Goal: Task Accomplishment & Management: Complete application form

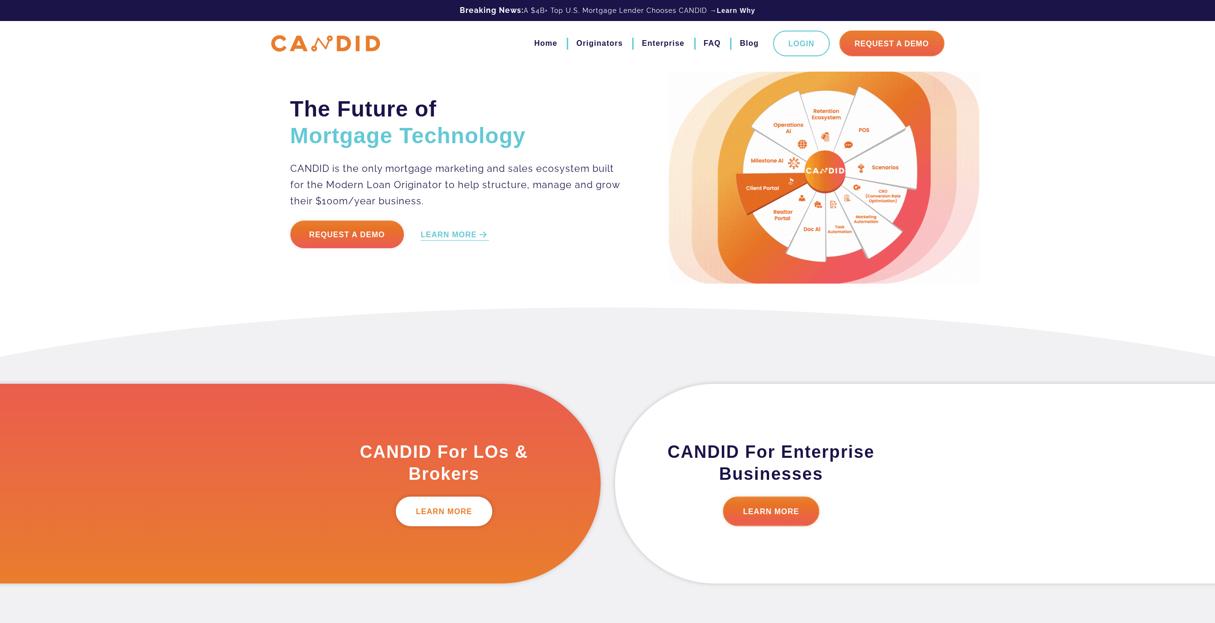
click at [441, 520] on link "LEARN MORE" at bounding box center [444, 512] width 96 height 30
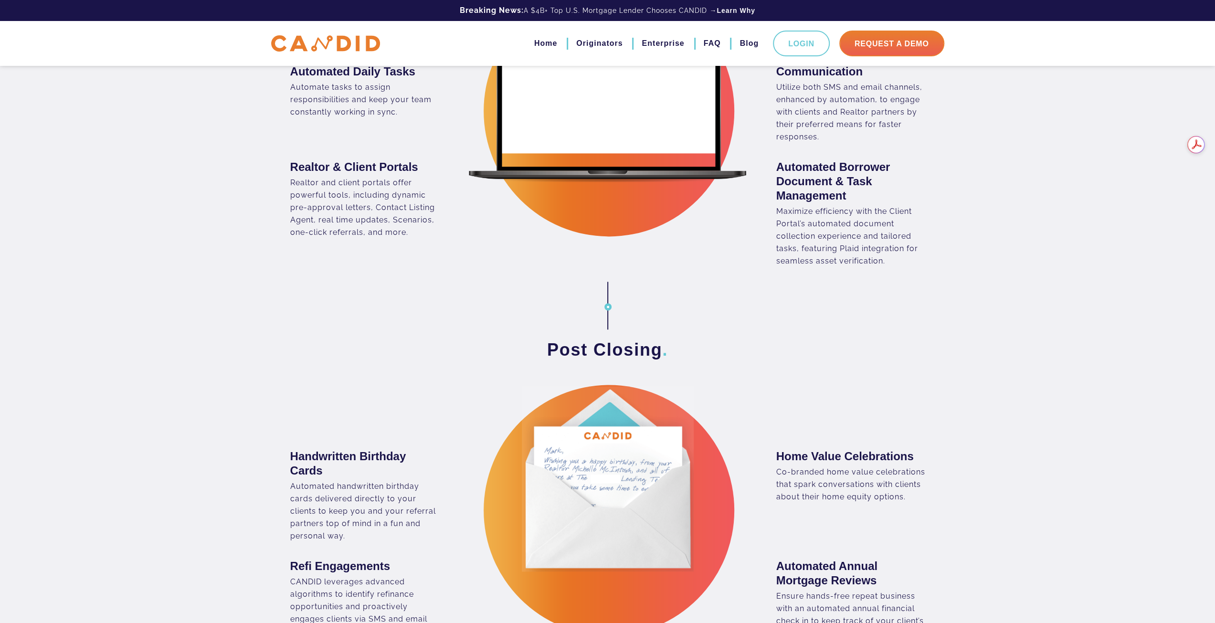
scroll to position [1146, 0]
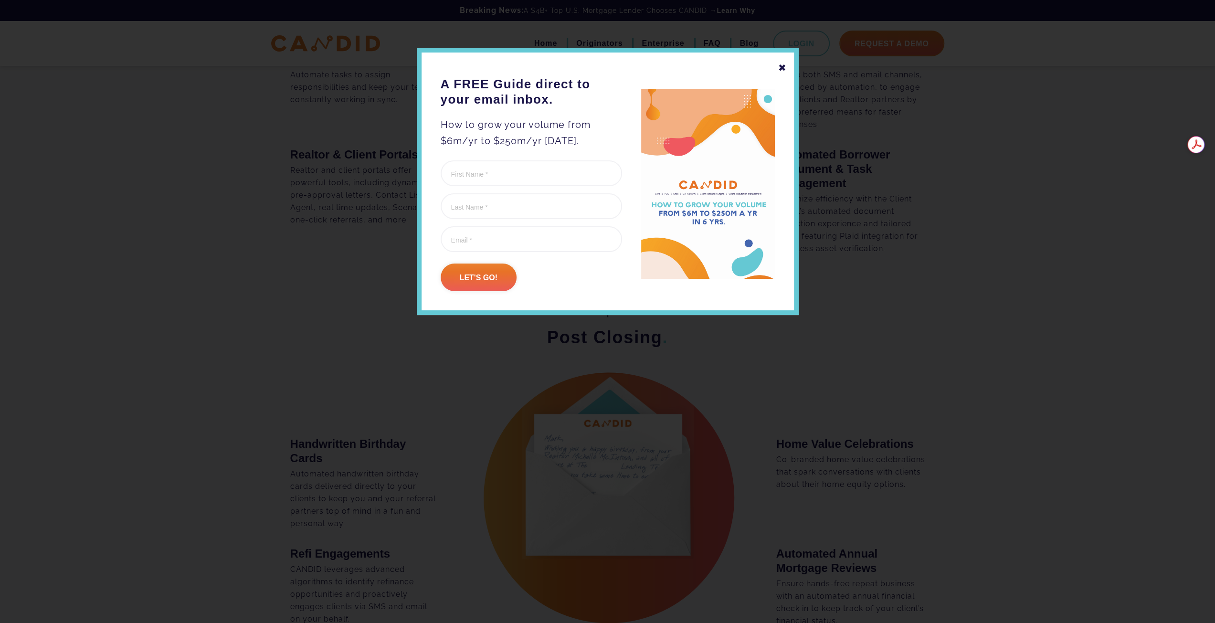
click at [784, 67] on div "✖" at bounding box center [782, 68] width 9 height 16
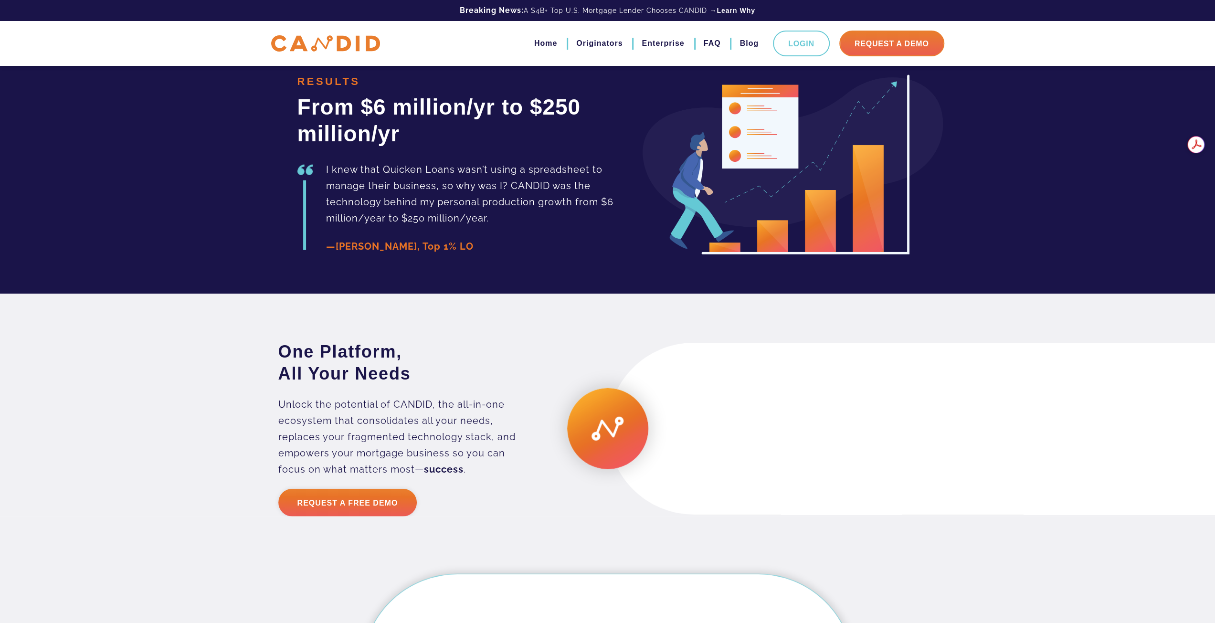
scroll to position [2196, 0]
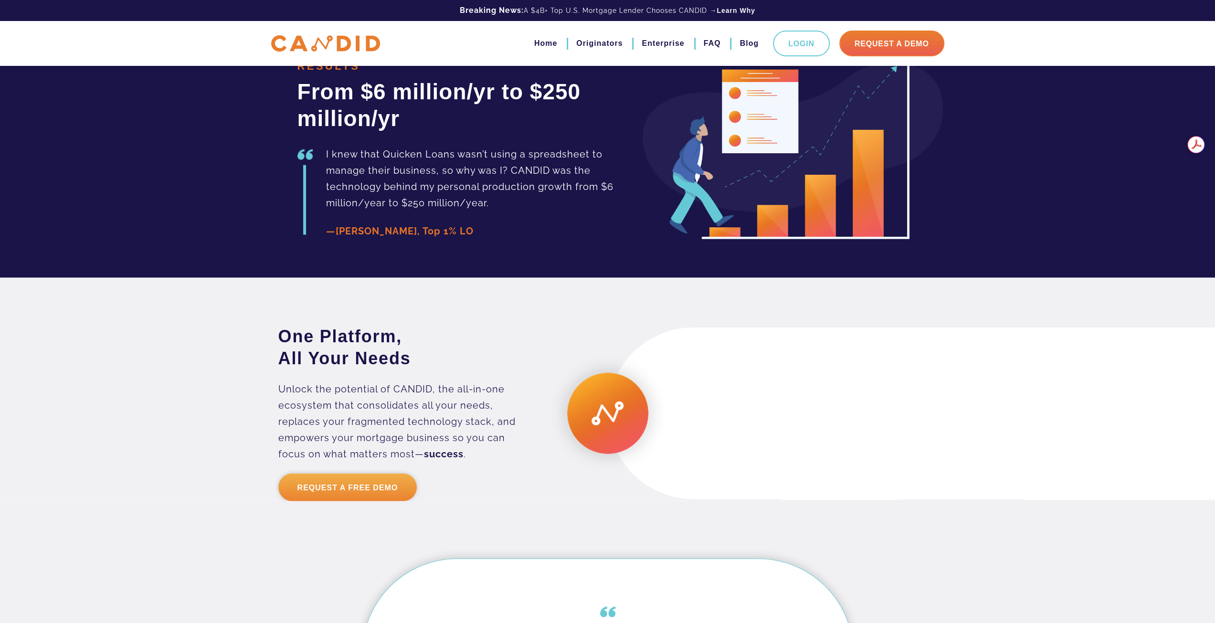
click at [395, 501] on link "Request a Free Demo" at bounding box center [347, 488] width 139 height 28
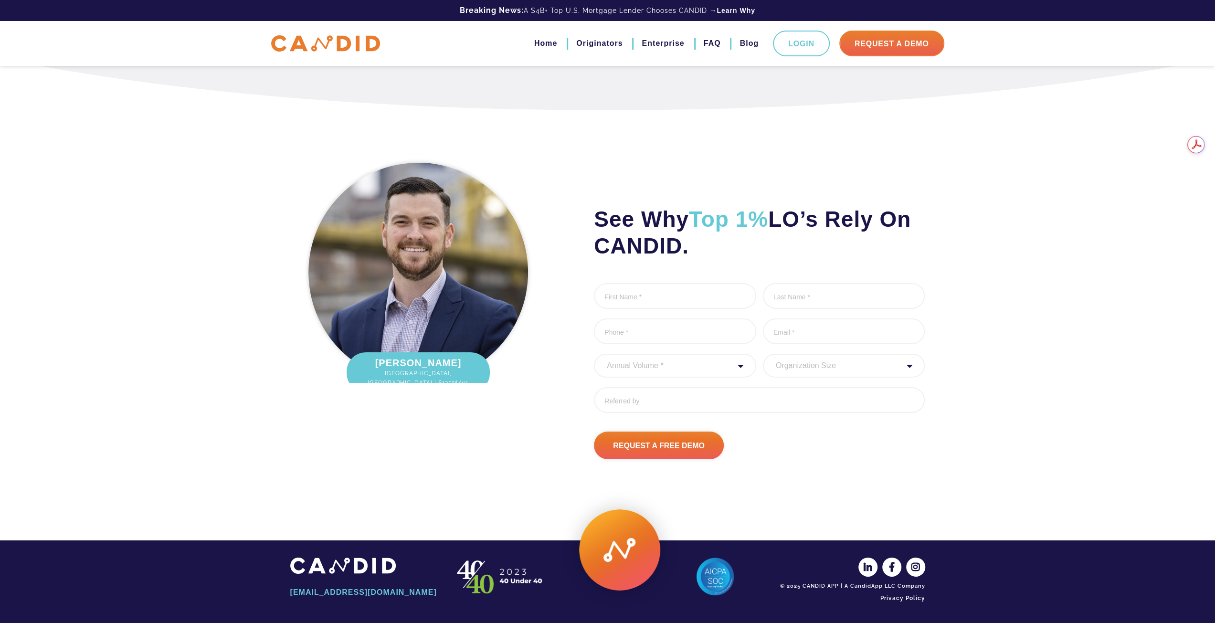
scroll to position [2981, 0]
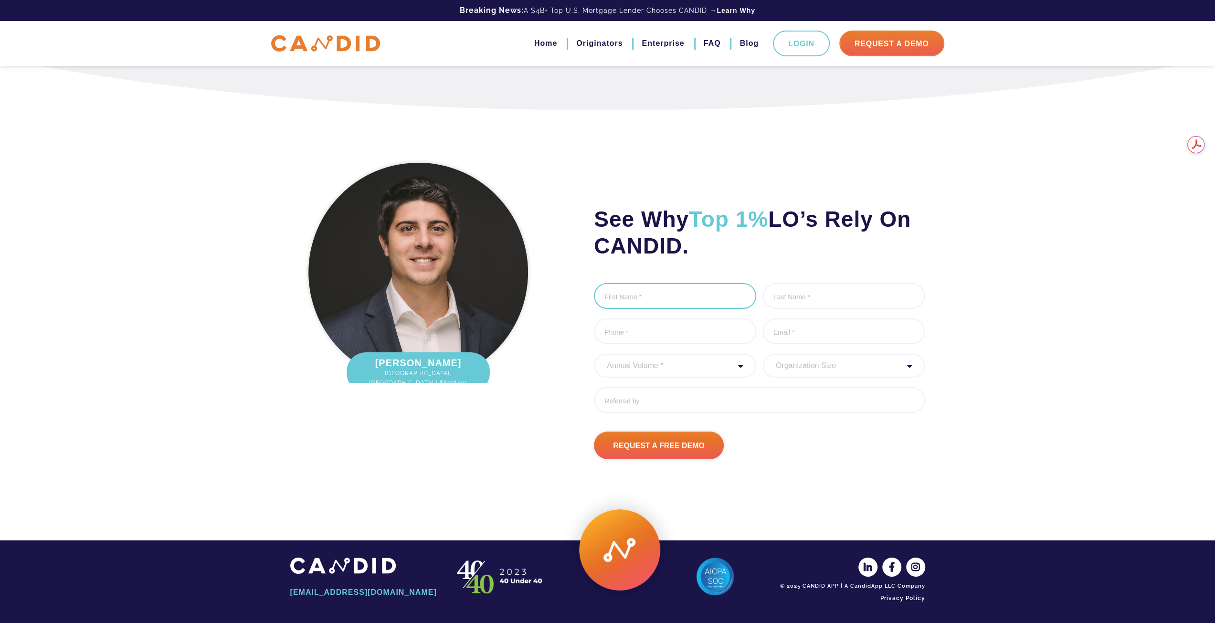
click at [637, 296] on input "First Name *" at bounding box center [675, 296] width 162 height 26
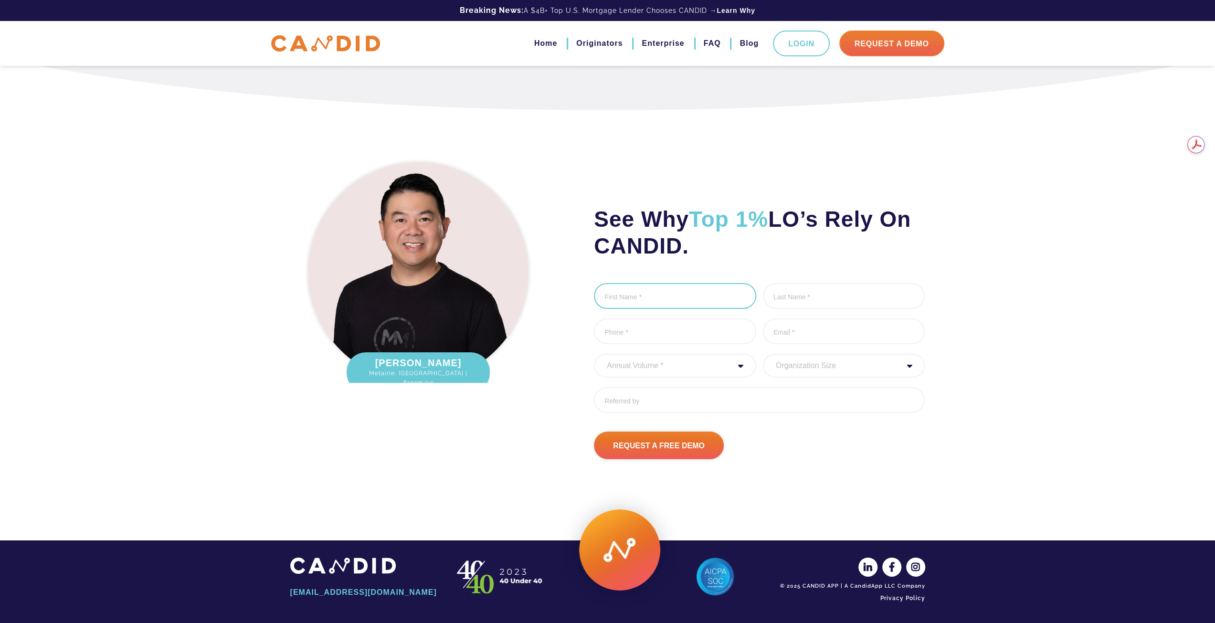
click at [678, 296] on input "First Name *" at bounding box center [675, 296] width 162 height 26
click at [613, 297] on input "First Name *" at bounding box center [675, 296] width 162 height 26
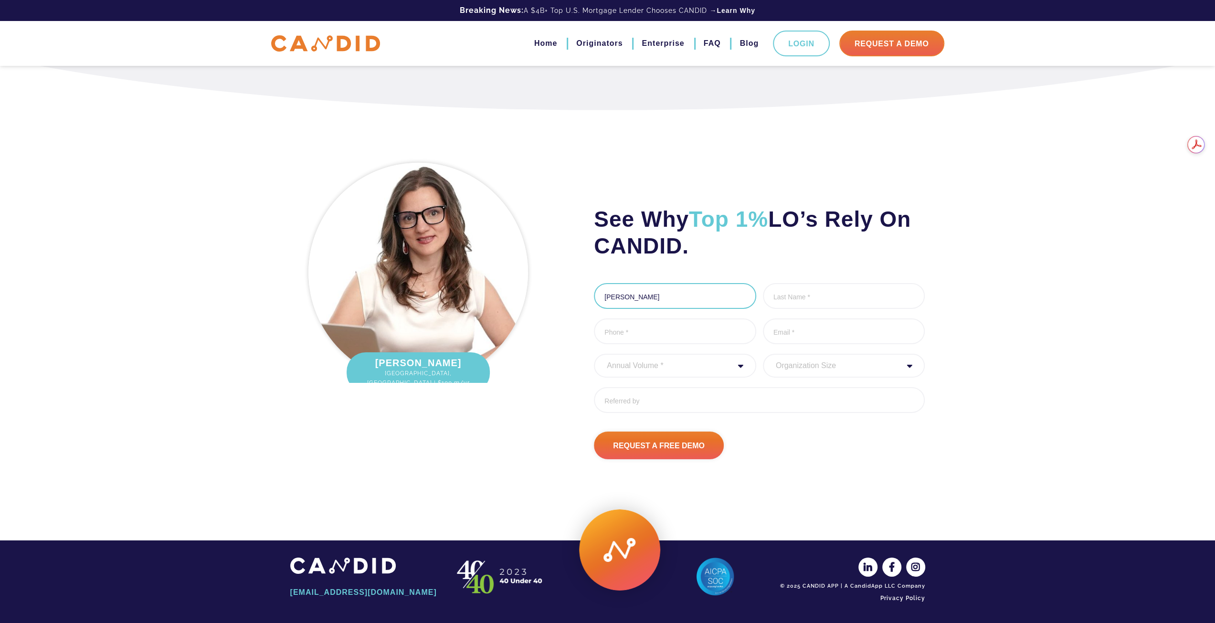
type input "[PERSON_NAME]"
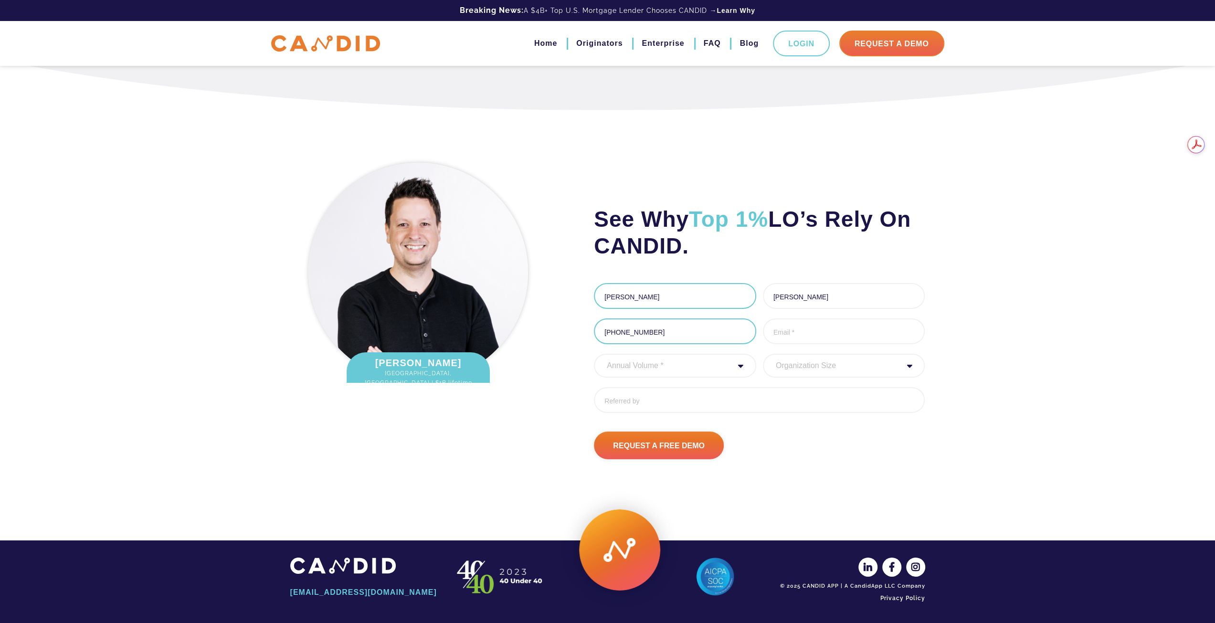
scroll to position [2965, 0]
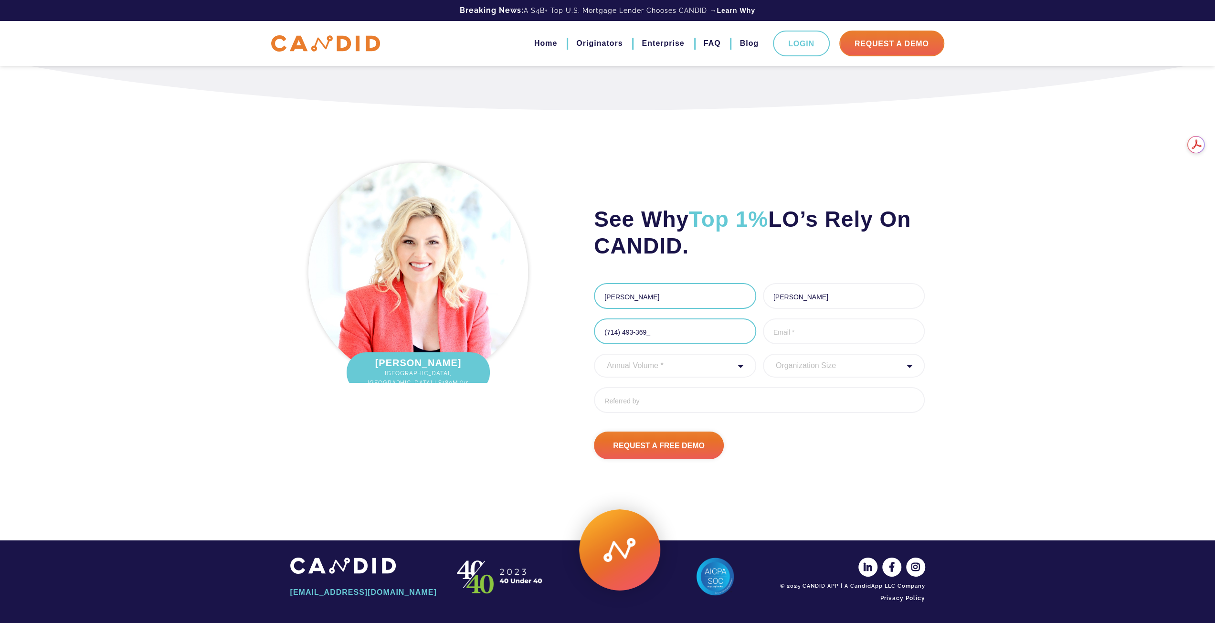
type input "[PHONE_NUMBER]"
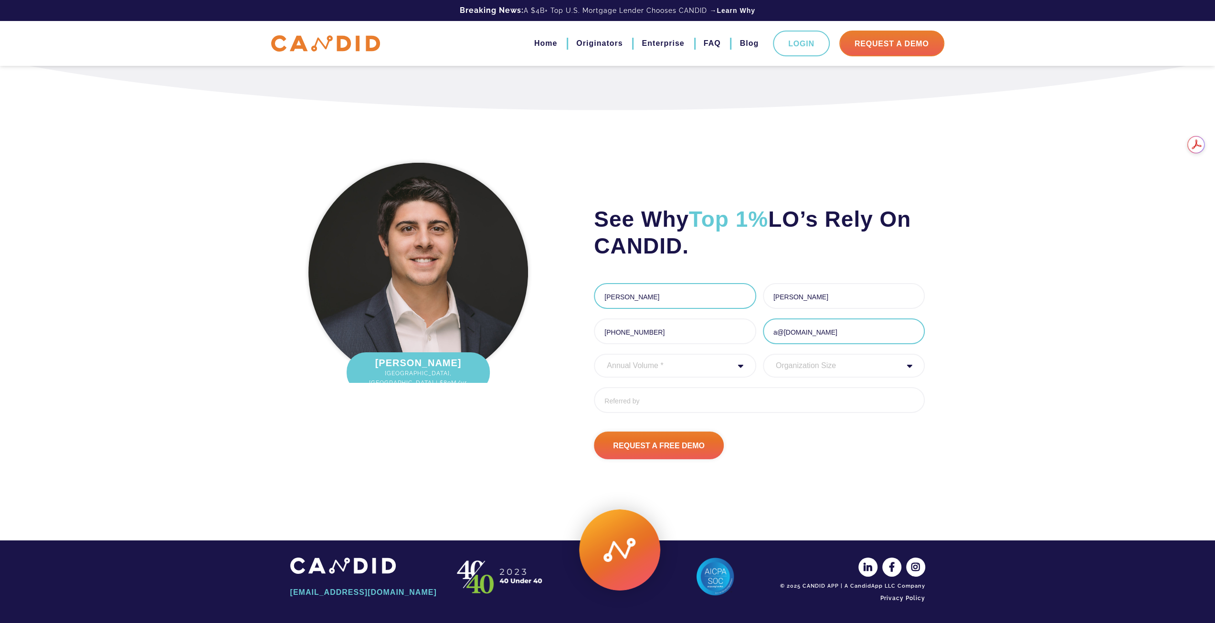
type input "a@[DOMAIN_NAME]"
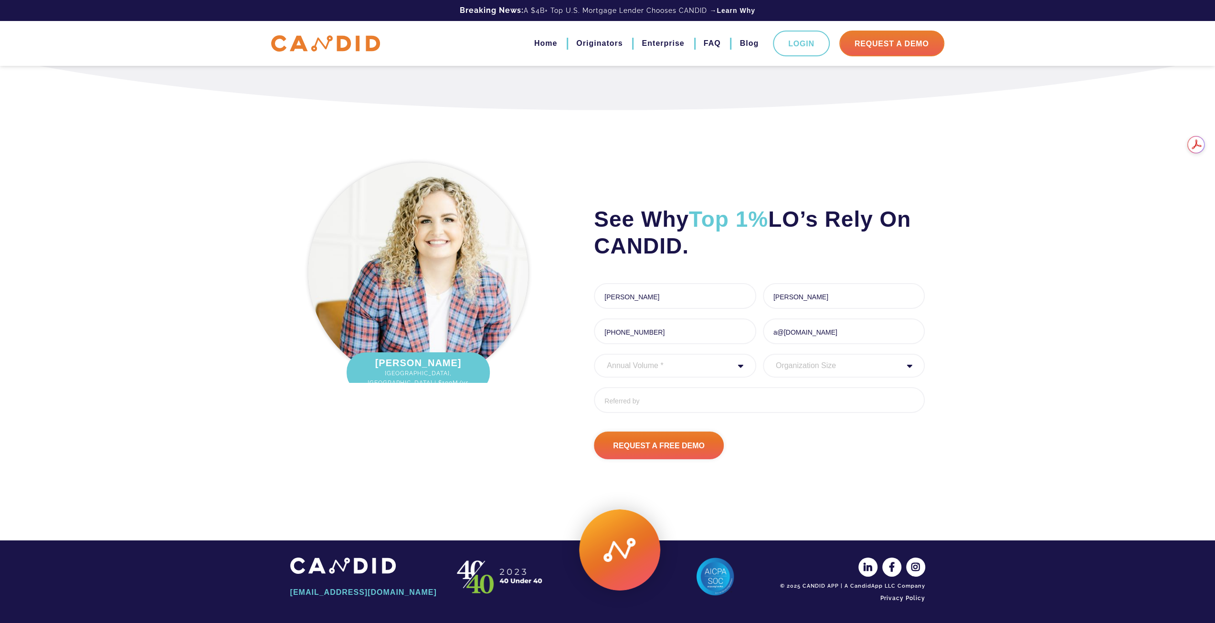
click at [667, 367] on ul "First Name * [PERSON_NAME] 6 of 1000 max characters Last Name * [PERSON_NAME] 7…" at bounding box center [759, 351] width 331 height 137
click at [675, 378] on select "Annual Volume * 0 to 25M 25M to 50M 50M to 75M 75M to 100M 100M to 150M 150M to…" at bounding box center [675, 366] width 162 height 24
select select "30000000"
click at [594, 369] on select "Annual Volume * 0 to 25M 25M to 50M 50M to 75M 75M to 100M 100M to 150M 150M to…" at bounding box center [675, 366] width 162 height 24
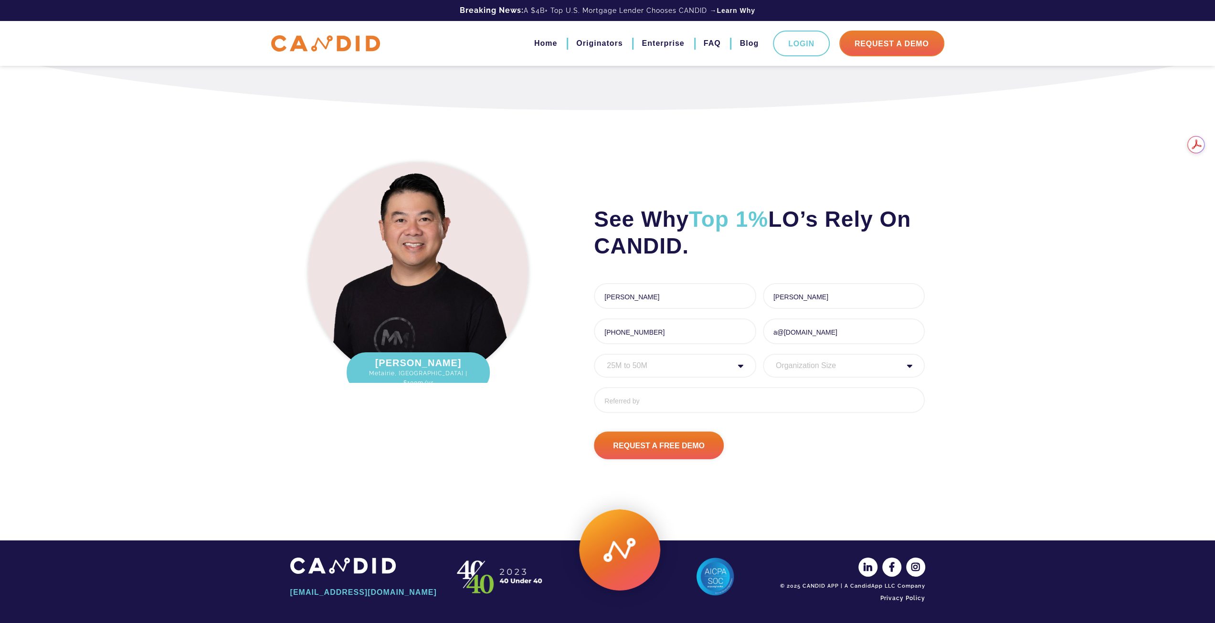
click at [858, 378] on select "Organization Size 1 - 10 11 - 50 51 - 100 101 - 200 201 - 300 300 - 500 501+" at bounding box center [844, 366] width 162 height 24
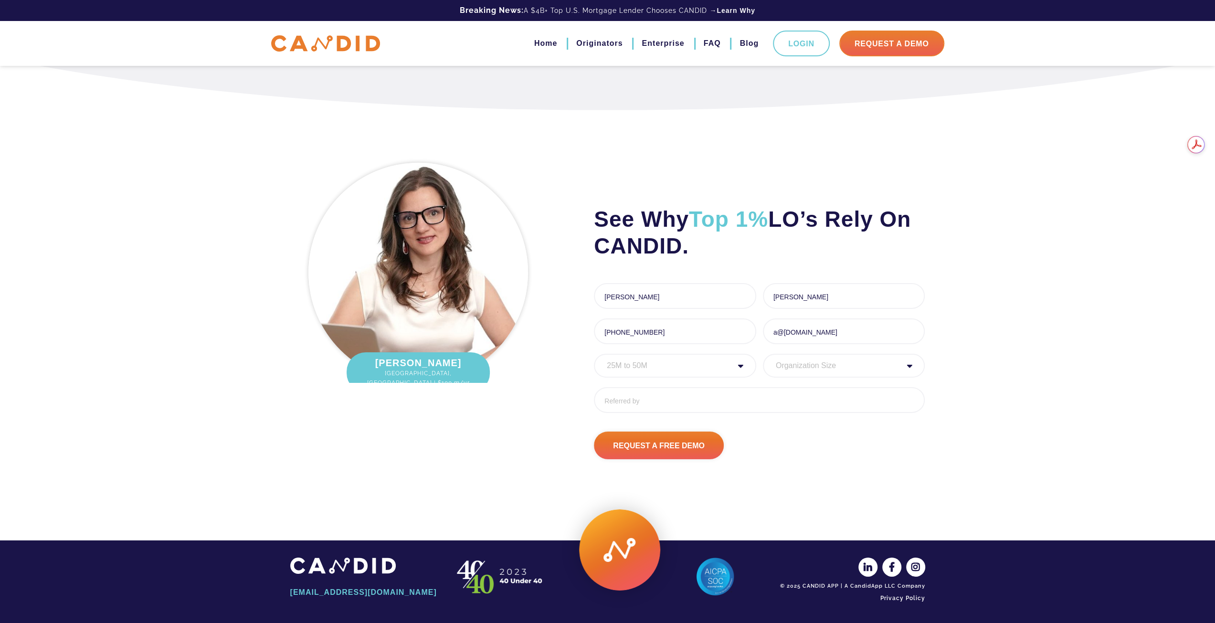
select select "51 - 100"
click at [763, 369] on select "Organization Size 1 - 10 11 - 50 51 - 100 101 - 200 201 - 300 300 - 500 501+" at bounding box center [844, 366] width 162 height 24
click at [632, 416] on ul "First Name * [PERSON_NAME] 6 of 1000 max characters Last Name * [PERSON_NAME] 7…" at bounding box center [759, 351] width 331 height 137
click at [640, 413] on input "Referred By" at bounding box center [759, 400] width 331 height 26
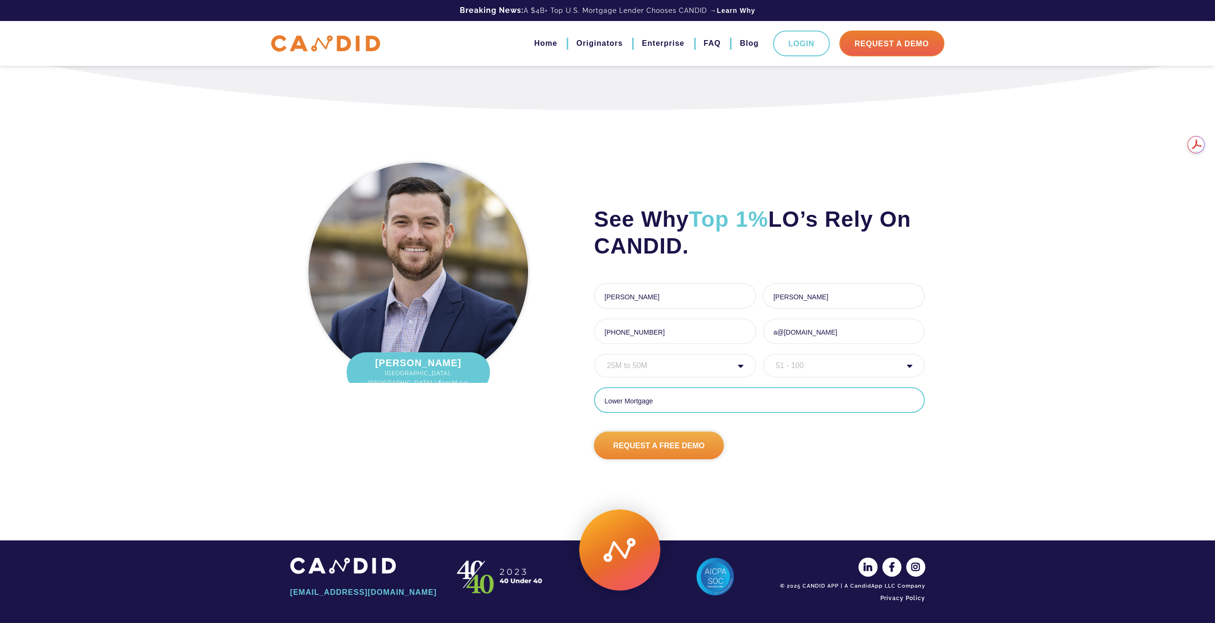
type input "Lower Mortgage"
click at [650, 459] on input "Request A Free Demo" at bounding box center [659, 446] width 130 height 28
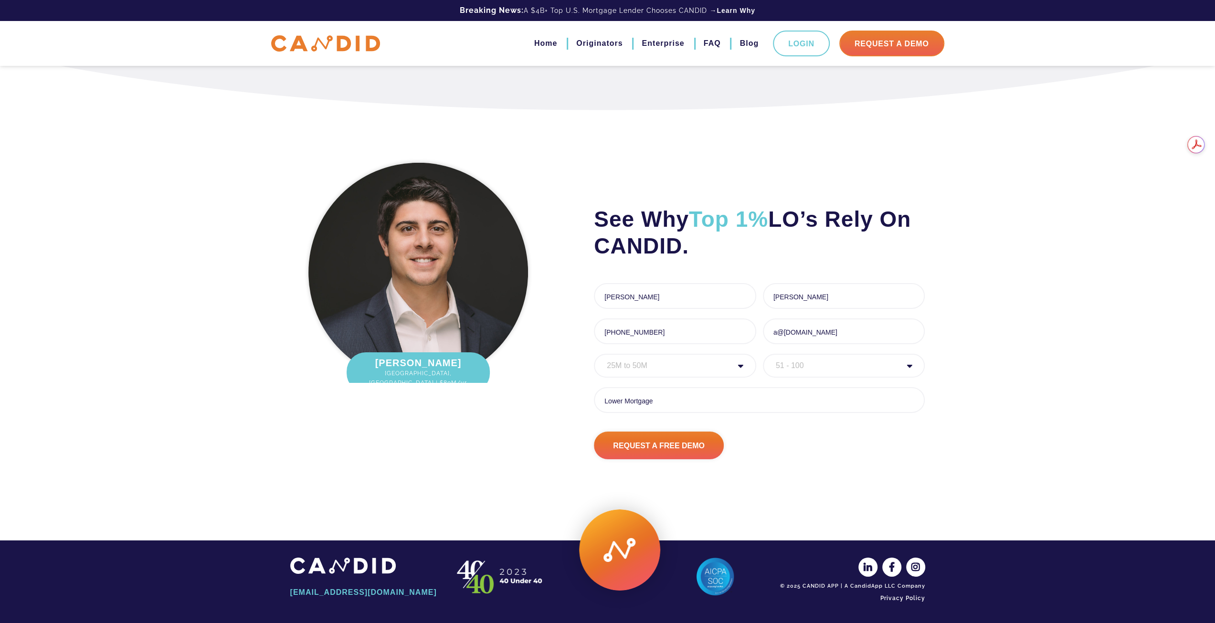
scroll to position [3009, 0]
